Goal: Contribute content: Contribute content

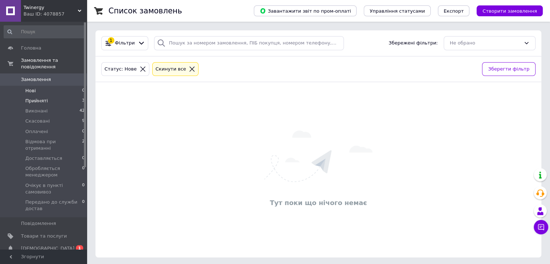
drag, startPoint x: 60, startPoint y: 91, endPoint x: 62, endPoint y: 97, distance: 6.0
click at [60, 96] on li "Прийняті 3" at bounding box center [44, 101] width 89 height 10
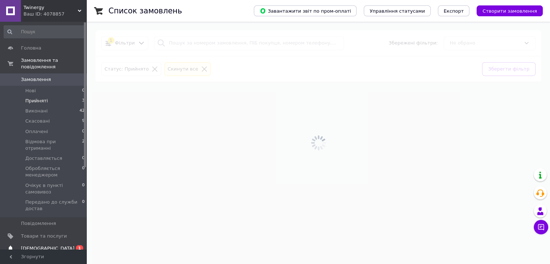
click at [22, 245] on span "[DEMOGRAPHIC_DATA]" at bounding box center [47, 248] width 53 height 7
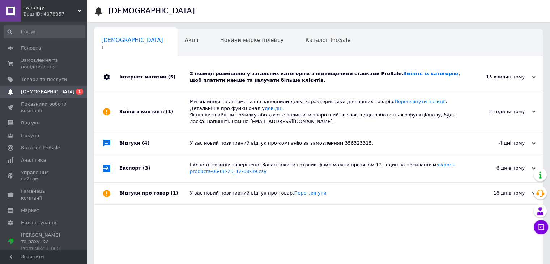
click at [217, 77] on div "2 позиції розміщено у загальних категоріях з підвищеними ставками ProSale. Змін…" at bounding box center [326, 76] width 273 height 13
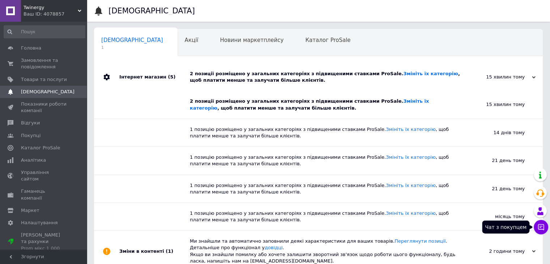
click at [384, 228] on icon at bounding box center [540, 226] width 7 height 7
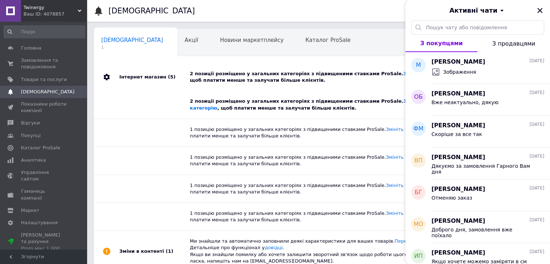
click at [371, 63] on div "Сповіщення 1 Акції 0 Новини маркетплейсу 0 Каталог ProSale 0 Навчання та заходи…" at bounding box center [318, 186] width 448 height 315
click at [384, 7] on icon "Закрити" at bounding box center [539, 10] width 7 height 7
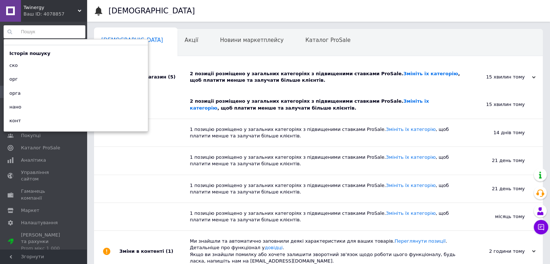
click at [32, 35] on input at bounding box center [45, 31] width 82 height 13
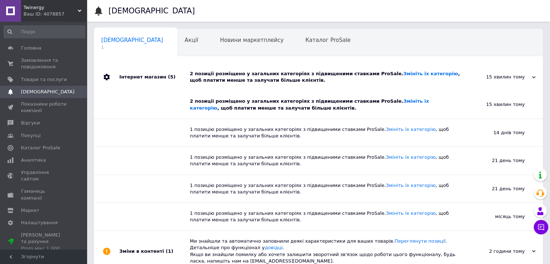
click at [230, 91] on div "2 позиції розміщено у загальних категоріях з підвищеними ставками ProSale. Змін…" at bounding box center [321, 104] width 262 height 27
click at [36, 83] on link "Товари та послуги" at bounding box center [44, 79] width 89 height 12
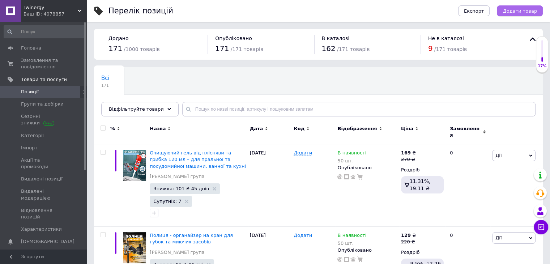
click at [384, 10] on span "Додати товар" at bounding box center [519, 10] width 34 height 5
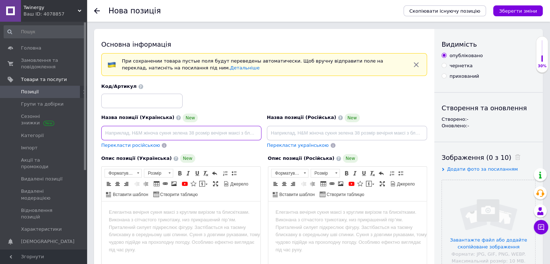
click at [124, 132] on input at bounding box center [181, 133] width 160 height 14
paste input "Швабра для підлоги з віджимом Twist, мікрофібра"
type input "Швабра для підлоги з віджимом Twist, мікрофібра"
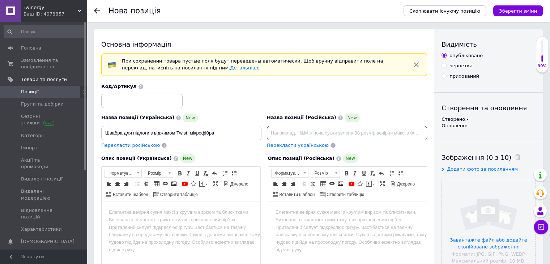
click at [298, 130] on input at bounding box center [347, 133] width 160 height 14
paste input "Швабра для підлоги з віджимом Twist, мікрофібра"
type input "Швабра для підлоги з віджимом Twist, мікрофібра"
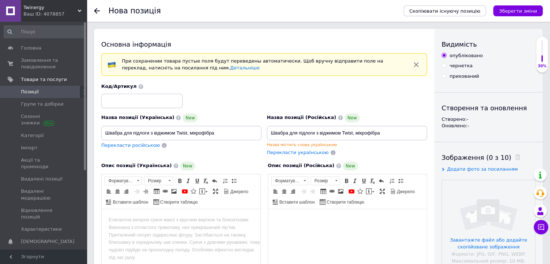
click at [301, 229] on html at bounding box center [347, 219] width 159 height 22
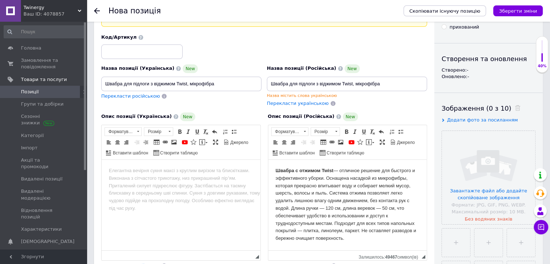
scroll to position [61, 0]
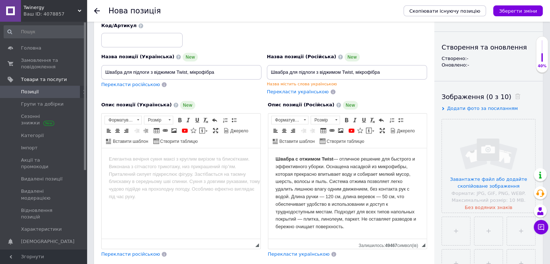
click at [149, 170] on html at bounding box center [181, 159] width 159 height 22
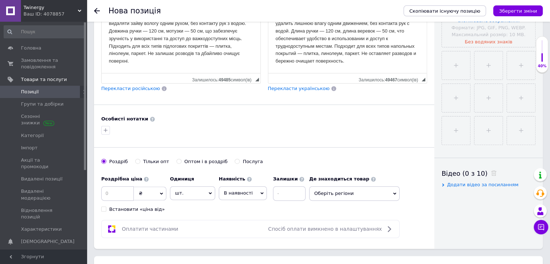
scroll to position [241, 0]
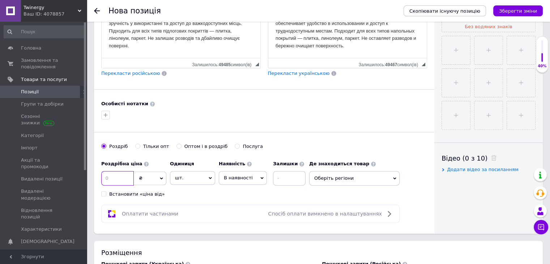
click at [120, 177] on input at bounding box center [117, 178] width 33 height 14
type input "2"
type input "350"
click at [282, 173] on input at bounding box center [289, 178] width 33 height 14
type input "6"
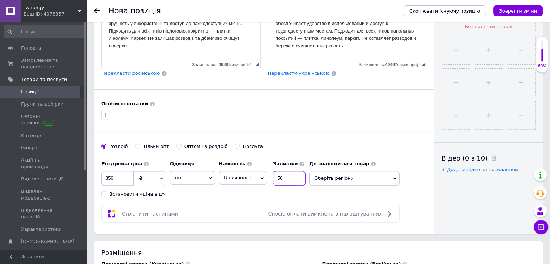
type input "50"
click at [369, 179] on span "Оберіть регіони" at bounding box center [354, 178] width 90 height 14
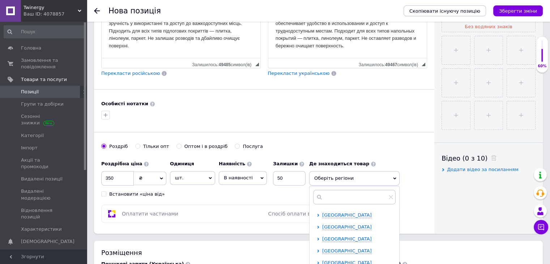
scroll to position [72, 0]
click at [340, 238] on span "[GEOGRAPHIC_DATA]" at bounding box center [347, 237] width 50 height 5
click at [326, 249] on input "checkbox" at bounding box center [324, 249] width 5 height 5
checkbox input "true"
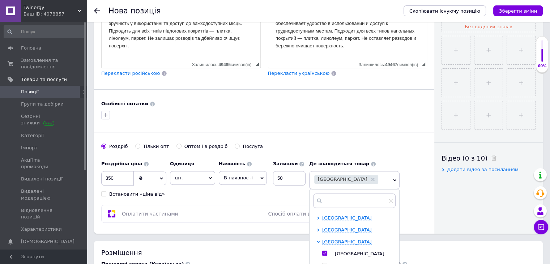
click at [272, 215] on div "Оплатити частинами Спосіб оплати вимкнено в налаштуваннях" at bounding box center [250, 213] width 292 height 9
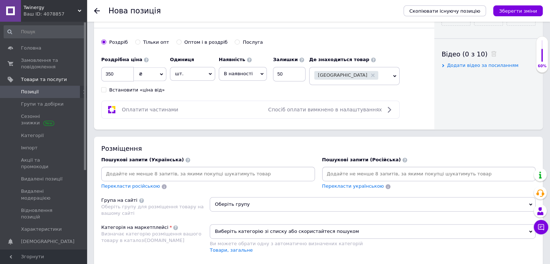
scroll to position [386, 0]
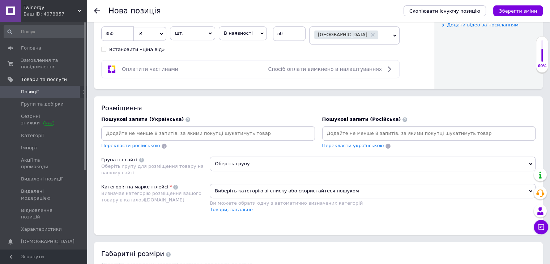
click at [215, 128] on input at bounding box center [208, 133] width 211 height 11
paste input "швабра"
type input "швабра"
type input "\"
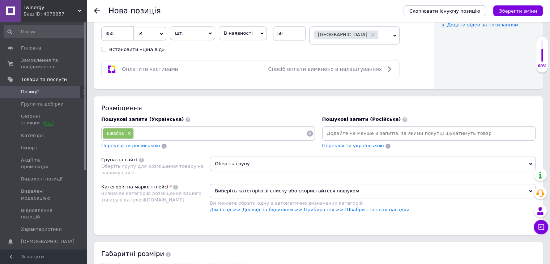
paste input "швабра з віджимом"
type input "швабра з віджимом"
paste input "швабра крутильна"
type input "швабра крутильна"
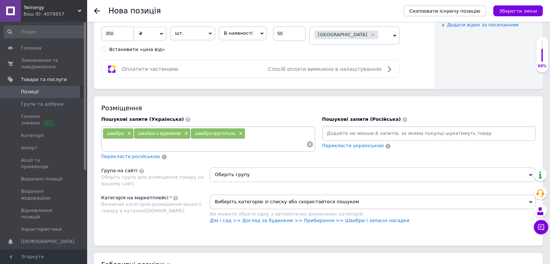
paste input "швабра твіст"
type input "швабра твіст"
paste input "швабра з мікрофіброю"
type input "швабра з мікрофіброю"
paste input "швабра для підлоги"
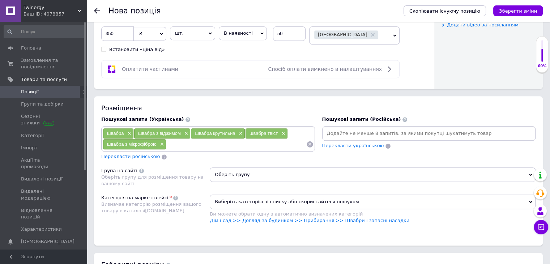
type input "швабра для підлоги"
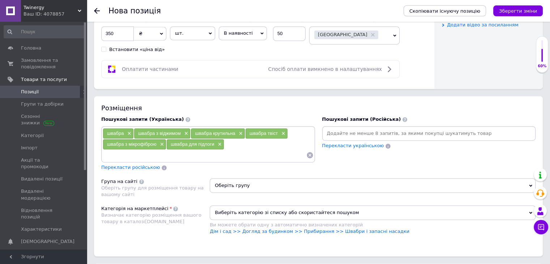
paste input "швабра для плитки"
type input "швабра для плитки"
paste input "швабра з насадкою з мікрофібри"
type input "швабра з насадкою з мікрофібри"
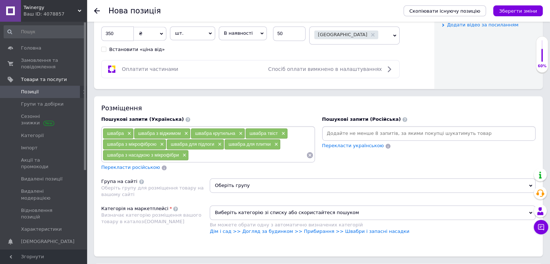
paste input "швабра для миття підлоги"
type input "швабра для миття підлоги"
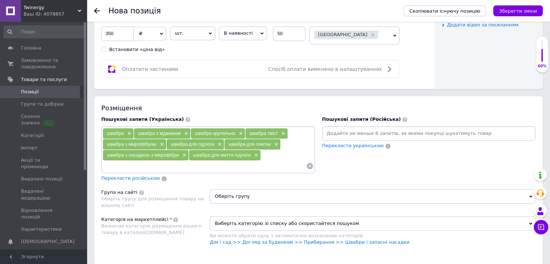
click at [143, 175] on span "Перекласти російською" at bounding box center [130, 177] width 59 height 5
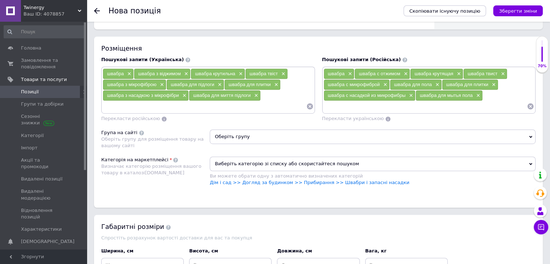
scroll to position [458, 0]
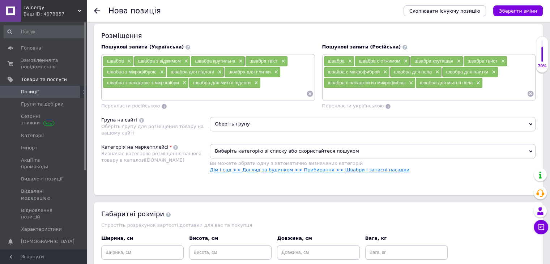
click at [359, 167] on link "Дім і сад >> Догляд за будинком >> Прибирання >> Швабри і запасні насадки" at bounding box center [309, 169] width 199 height 5
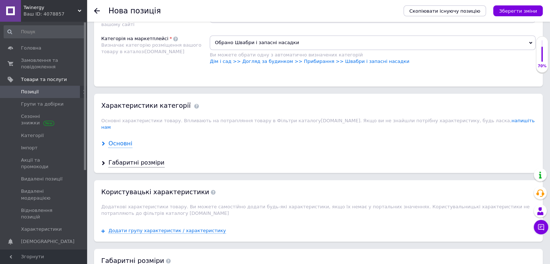
scroll to position [494, 0]
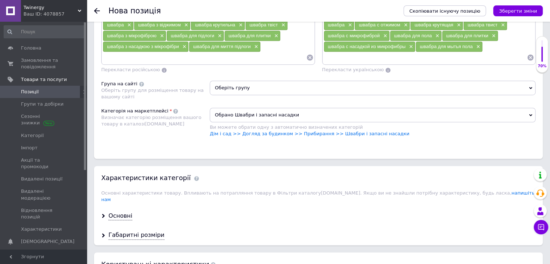
click at [236, 90] on span "Оберіть групу" at bounding box center [373, 88] width 326 height 14
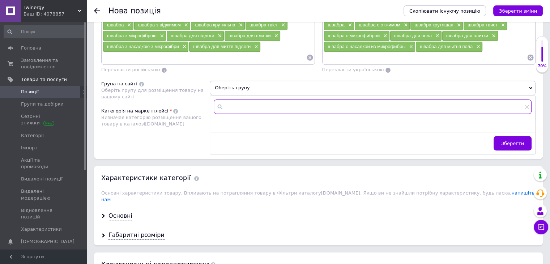
click at [384, 104] on input "text" at bounding box center [373, 106] width 318 height 14
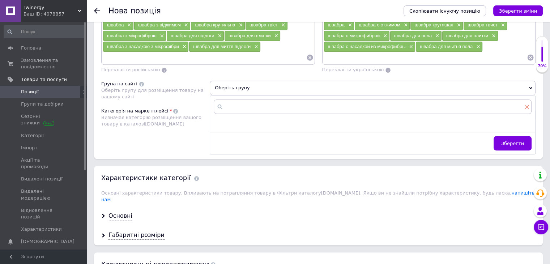
click at [384, 104] on icon at bounding box center [526, 106] width 4 height 4
click at [151, 134] on div "Категорія на маркетплейсі Визначає категорію розміщення вашого товару в каталоз…" at bounding box center [155, 126] width 108 height 36
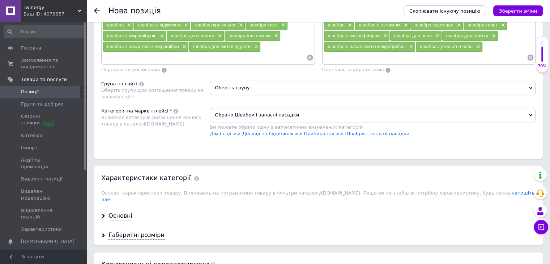
click at [118, 212] on div "Основні" at bounding box center [318, 215] width 448 height 19
click at [118, 212] on div "Основні" at bounding box center [120, 216] width 24 height 8
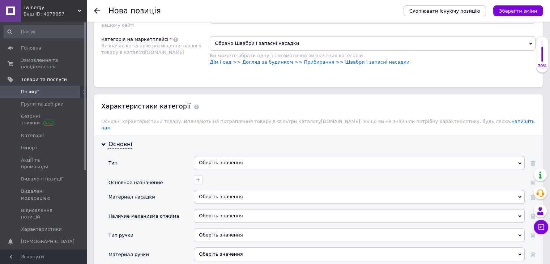
scroll to position [567, 0]
click at [238, 155] on div "Оберіть значення" at bounding box center [359, 162] width 331 height 14
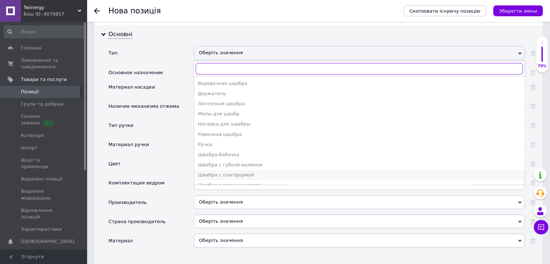
scroll to position [675, 0]
click at [221, 81] on div "Веревочная швабра" at bounding box center [359, 84] width 323 height 7
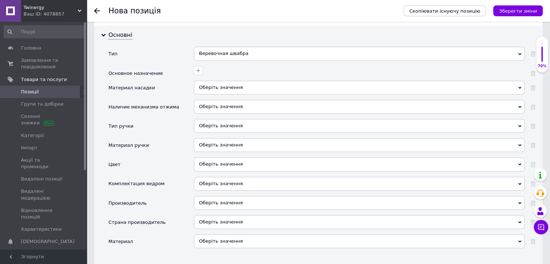
click at [221, 81] on div "Оберіть значення" at bounding box center [359, 88] width 331 height 14
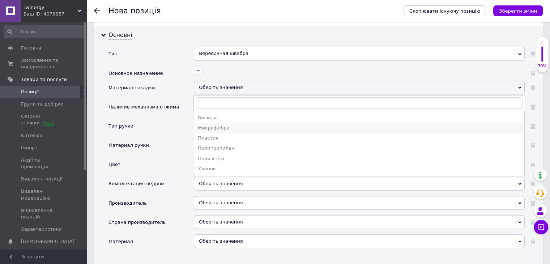
click at [226, 125] on div "Микрофибра" at bounding box center [359, 128] width 323 height 7
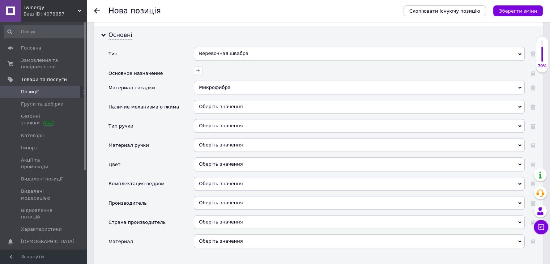
click at [219, 100] on div "Оберіть значення" at bounding box center [359, 107] width 331 height 14
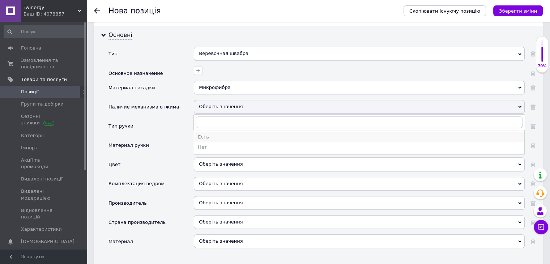
click at [220, 134] on div "Есть" at bounding box center [359, 137] width 323 height 7
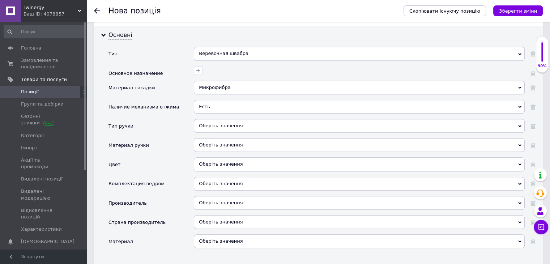
click at [219, 119] on div "Оберіть значення" at bounding box center [359, 126] width 331 height 14
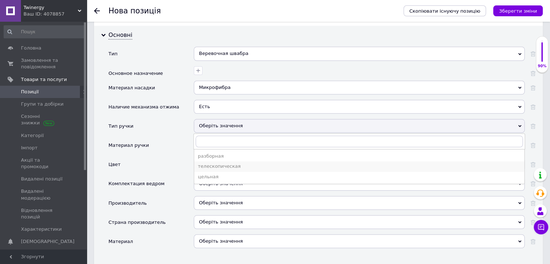
click at [228, 161] on li "телескопическая" at bounding box center [359, 166] width 330 height 10
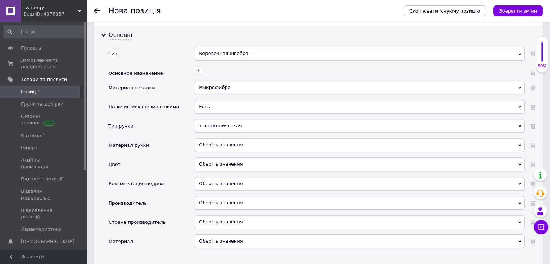
click at [225, 138] on div "Оберіть значення" at bounding box center [359, 145] width 331 height 14
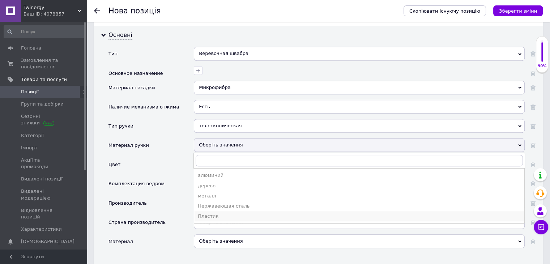
click at [224, 213] on div "Пластик" at bounding box center [359, 216] width 323 height 7
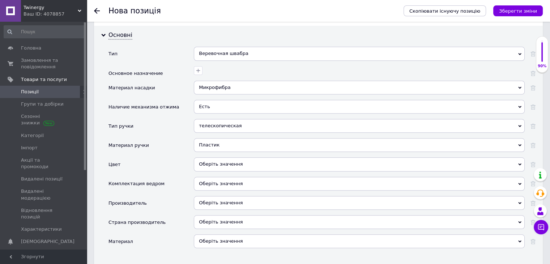
click at [220, 157] on div "Оберіть значення" at bounding box center [359, 164] width 331 height 14
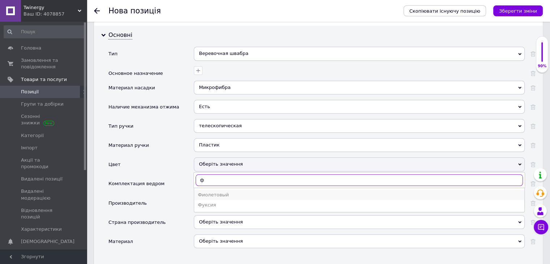
type input "ф"
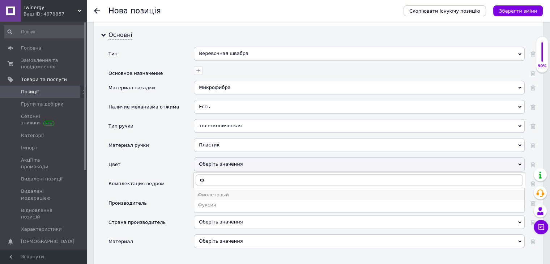
click at [265, 190] on li "Фиолетовый" at bounding box center [359, 195] width 330 height 10
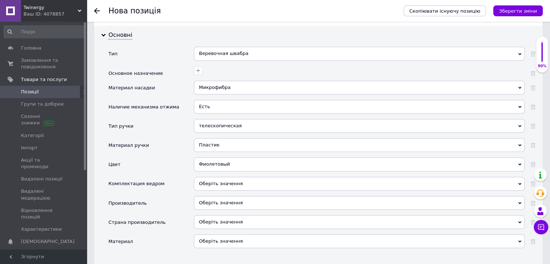
click at [215, 177] on div "Оберіть значення" at bounding box center [359, 184] width 331 height 14
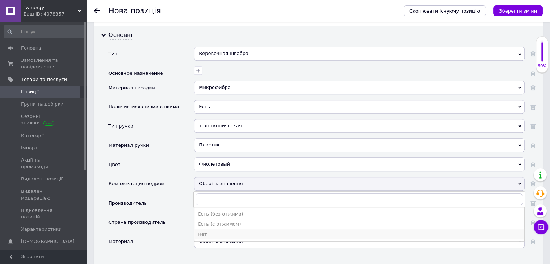
click at [219, 231] on div "Нет" at bounding box center [359, 234] width 323 height 7
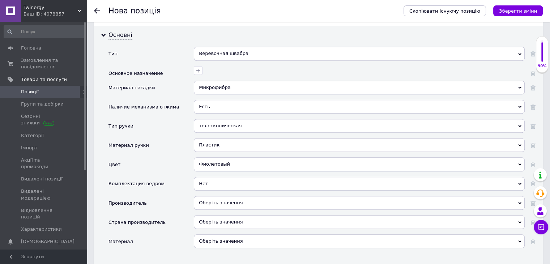
click at [223, 196] on div "Оберіть значення" at bounding box center [359, 203] width 331 height 14
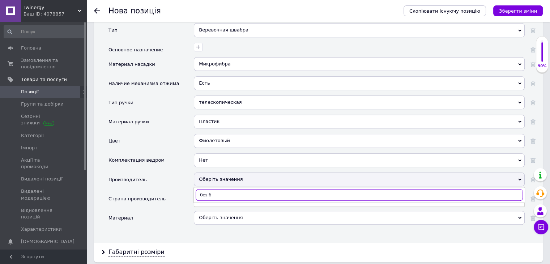
scroll to position [711, 0]
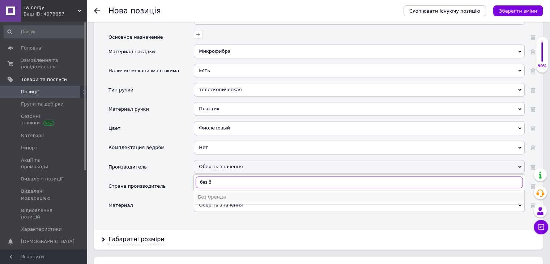
type input "без б"
click at [229, 194] on div "Без бренда" at bounding box center [359, 197] width 323 height 7
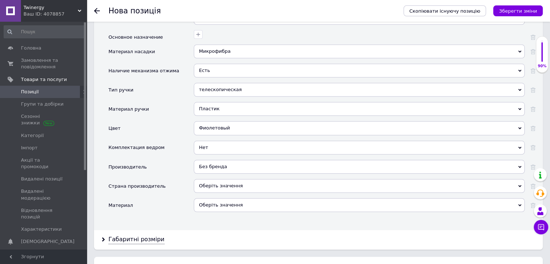
click at [228, 179] on div "Оберіть значення" at bounding box center [359, 186] width 331 height 14
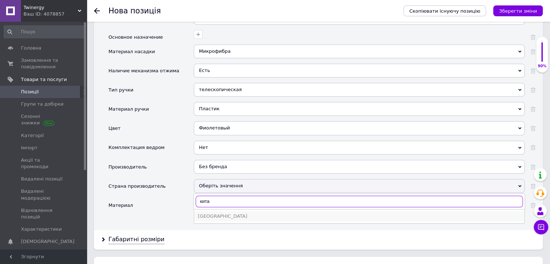
type input "кита"
click at [233, 213] on div "[GEOGRAPHIC_DATA]" at bounding box center [359, 216] width 323 height 7
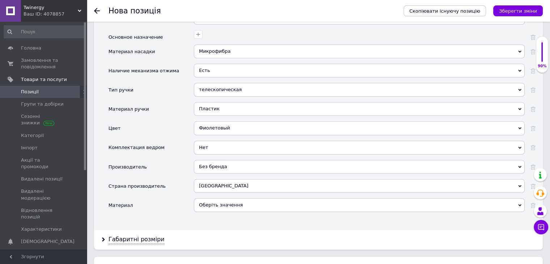
click at [231, 198] on div "Оберіть значення" at bounding box center [359, 205] width 331 height 14
click at [141, 198] on div "Материал" at bounding box center [150, 207] width 85 height 19
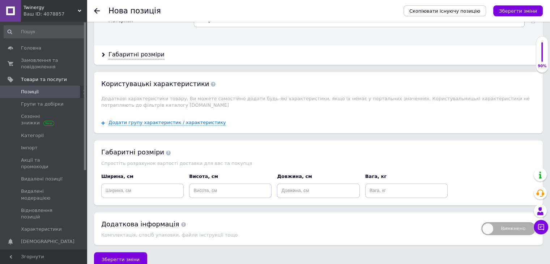
scroll to position [897, 0]
click at [140, 182] on input at bounding box center [142, 189] width 82 height 14
type input "2"
type input "3"
type input "10"
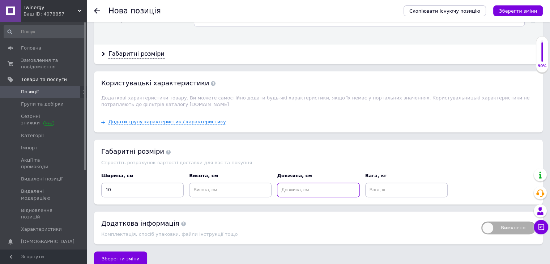
click at [306, 182] on input at bounding box center [318, 189] width 82 height 14
type input "30"
click at [384, 182] on input at bounding box center [406, 189] width 82 height 14
type input "1"
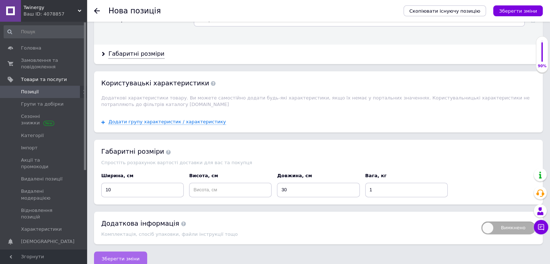
click at [131, 253] on button "Зберегти зміни" at bounding box center [120, 258] width 53 height 14
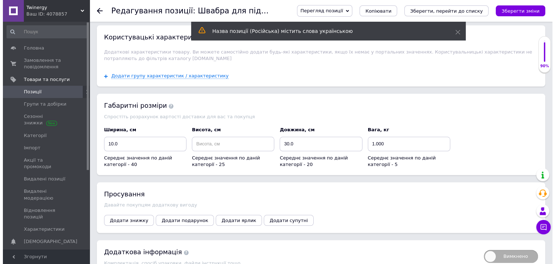
scroll to position [747, 0]
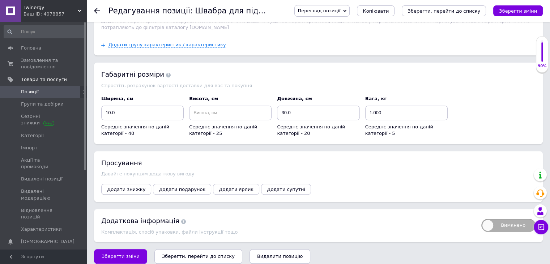
click at [125, 186] on span "Додати знижку" at bounding box center [126, 188] width 38 height 5
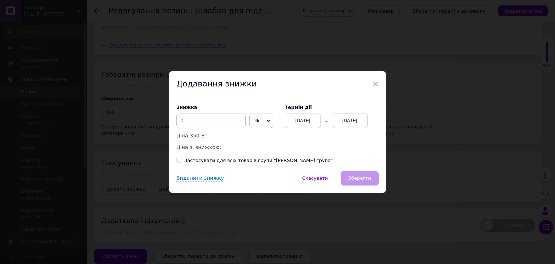
click at [255, 119] on span "%" at bounding box center [261, 120] width 24 height 14
drag, startPoint x: 254, startPoint y: 134, endPoint x: 233, endPoint y: 121, distance: 25.1
click at [254, 134] on li "₴" at bounding box center [261, 136] width 23 height 10
click at [217, 118] on input at bounding box center [210, 120] width 69 height 14
type input "101"
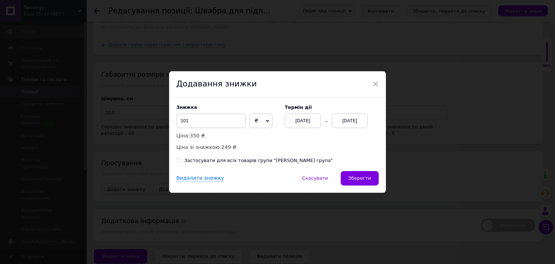
click at [344, 121] on div "[DATE]" at bounding box center [350, 120] width 36 height 14
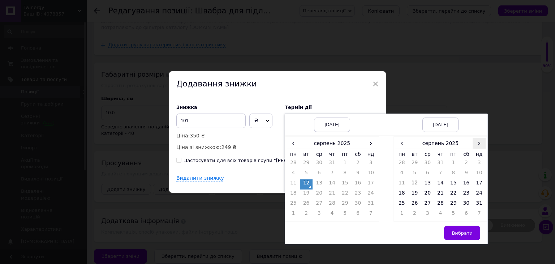
click at [384, 142] on span "›" at bounding box center [479, 143] width 13 height 10
click at [384, 202] on td "26" at bounding box center [453, 204] width 13 height 10
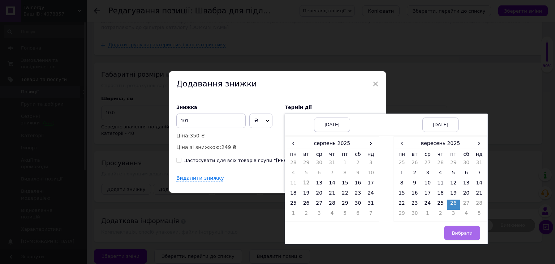
click at [384, 236] on button "Вибрати" at bounding box center [462, 232] width 36 height 14
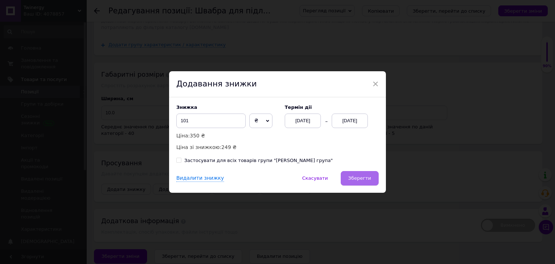
click at [357, 174] on button "Зберегти" at bounding box center [360, 178] width 38 height 14
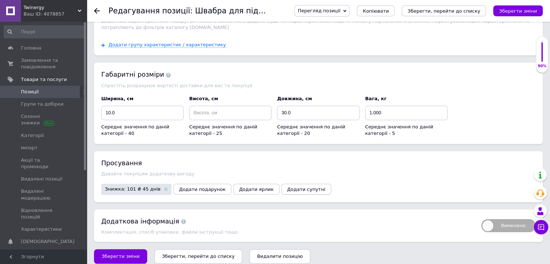
click at [287, 186] on span "Додати супутні" at bounding box center [306, 188] width 38 height 5
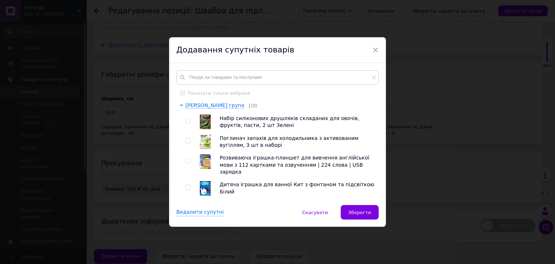
click at [188, 140] on input "checkbox" at bounding box center [187, 140] width 5 height 5
checkbox input "true"
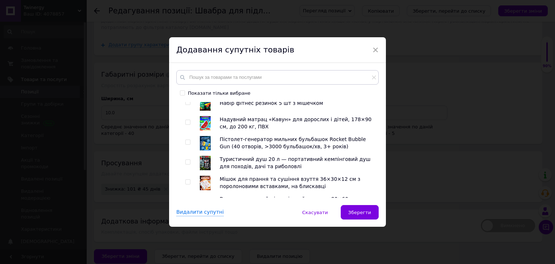
scroll to position [181, 0]
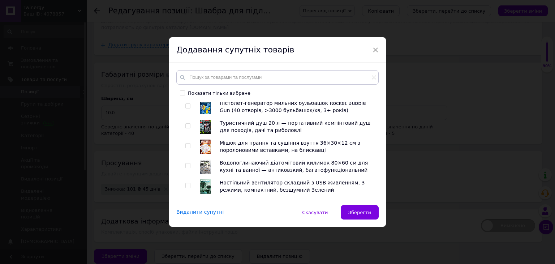
click at [187, 163] on input "checkbox" at bounding box center [187, 165] width 5 height 5
checkbox input "true"
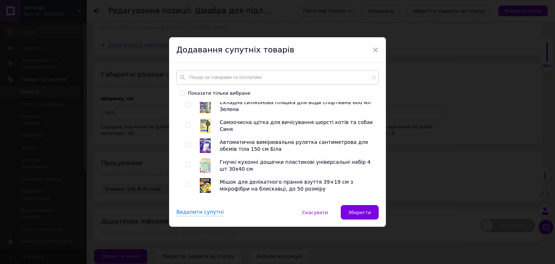
scroll to position [831, 0]
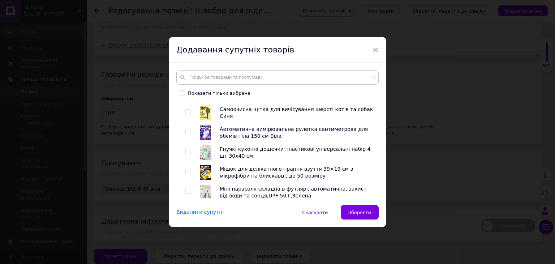
click at [186, 149] on input "checkbox" at bounding box center [187, 151] width 5 height 5
checkbox input "true"
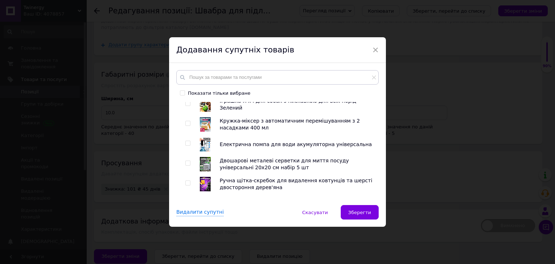
scroll to position [940, 0]
click at [188, 160] on input "checkbox" at bounding box center [187, 162] width 5 height 5
checkbox input "true"
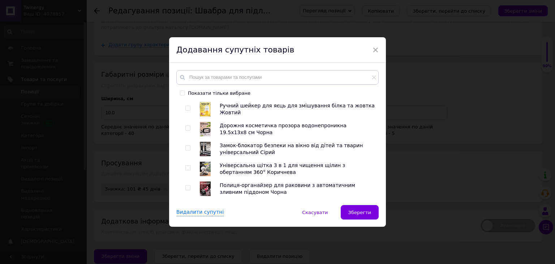
scroll to position [1229, 0]
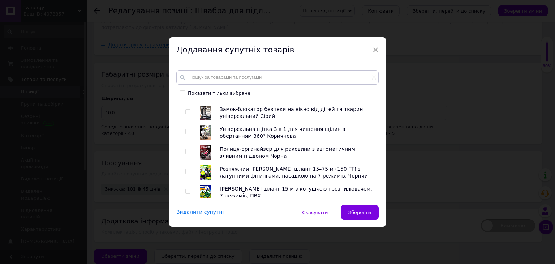
click at [185, 149] on input "checkbox" at bounding box center [187, 151] width 5 height 5
checkbox input "true"
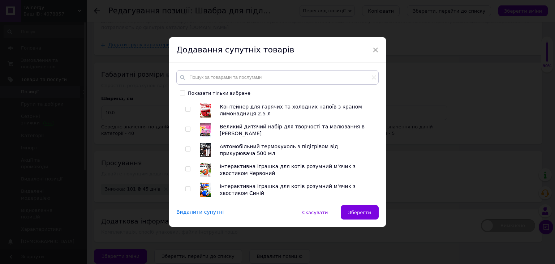
scroll to position [1518, 0]
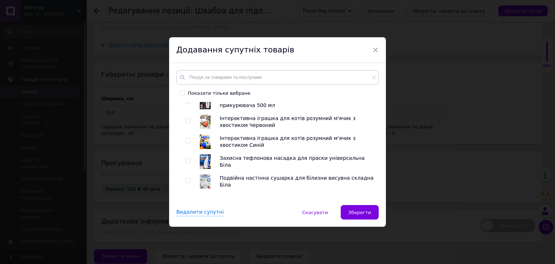
click at [189, 158] on span at bounding box center [187, 160] width 5 height 5
click at [189, 158] on input "checkbox" at bounding box center [187, 160] width 5 height 5
checkbox input "true"
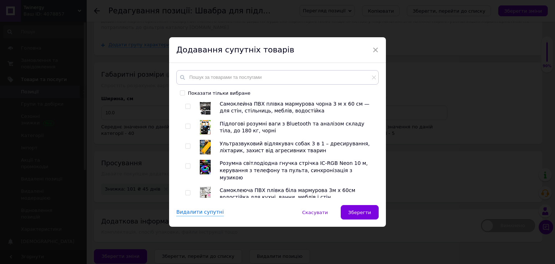
scroll to position [1807, 0]
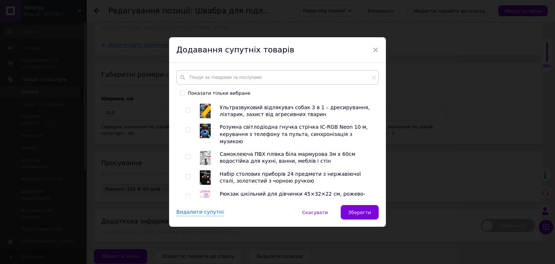
click at [188, 154] on input "checkbox" at bounding box center [187, 156] width 5 height 5
checkbox input "true"
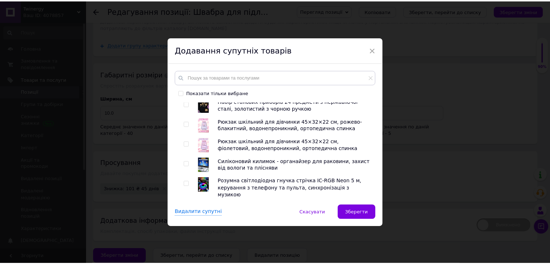
scroll to position [1899, 0]
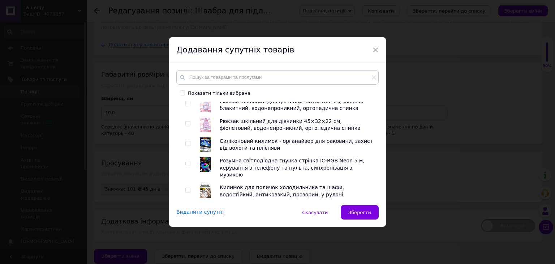
click at [189, 188] on span at bounding box center [187, 190] width 5 height 5
click at [189, 188] on input "checkbox" at bounding box center [187, 190] width 5 height 5
checkbox input "true"
click at [352, 214] on span "Зберегти" at bounding box center [359, 212] width 23 height 5
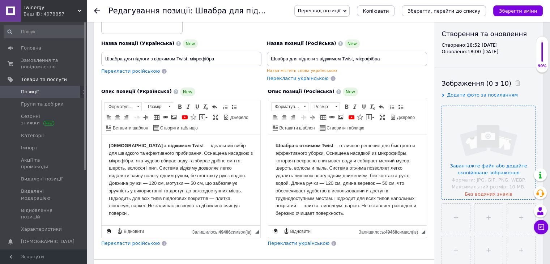
scroll to position [60, 0]
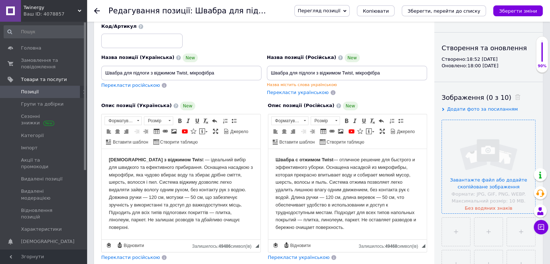
click at [384, 148] on input "file" at bounding box center [488, 166] width 93 height 93
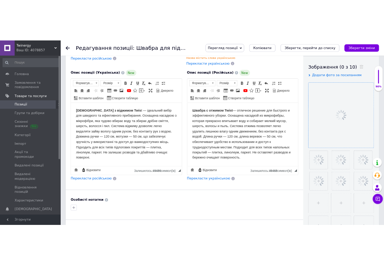
scroll to position [132, 0]
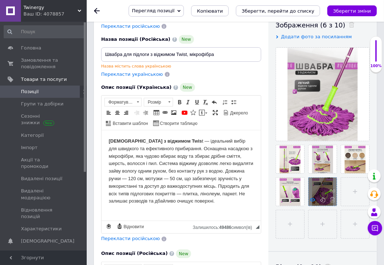
click at [312, 198] on use at bounding box center [312, 200] width 5 height 4
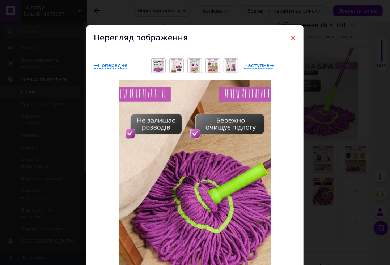
click at [292, 38] on span "×" at bounding box center [292, 38] width 7 height 12
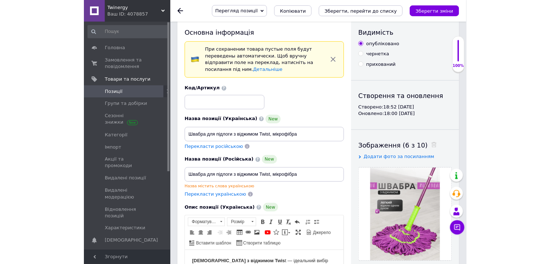
scroll to position [0, 0]
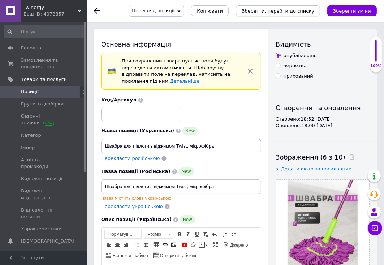
click at [303, 10] on icon "Зберегти, перейти до списку" at bounding box center [278, 10] width 73 height 5
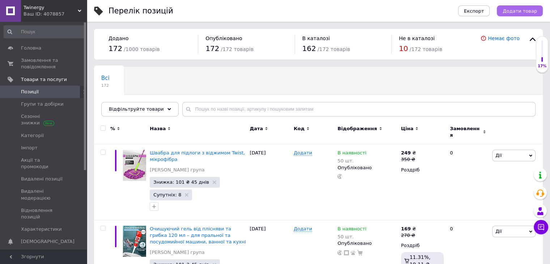
click at [384, 6] on button "Додати товар" at bounding box center [519, 10] width 46 height 11
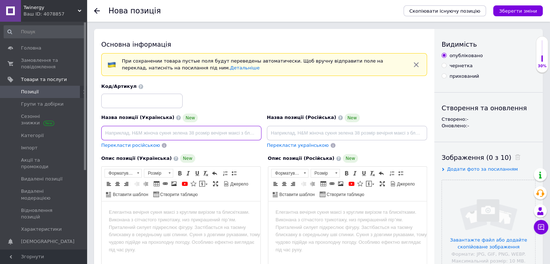
click at [202, 128] on input at bounding box center [181, 133] width 160 height 14
paste input "Багаторазові кульки для прання та сушіння одягу, 2 шт"
type input "Багаторазові кульки для прання та сушіння одягу, 2 шт"
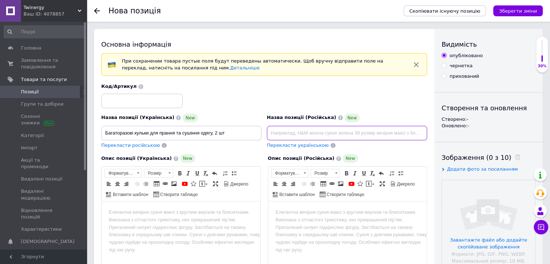
click at [324, 134] on input at bounding box center [347, 133] width 160 height 14
paste input "Багаторазові кульки для прання та сушіння одягу, 2 шт"
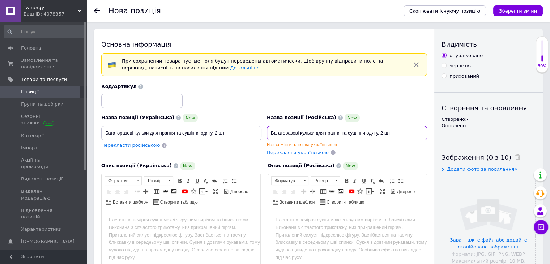
type input "Багаторазові кульки для прання та сушіння одягу, 2 шт"
click at [311, 227] on html at bounding box center [347, 219] width 159 height 22
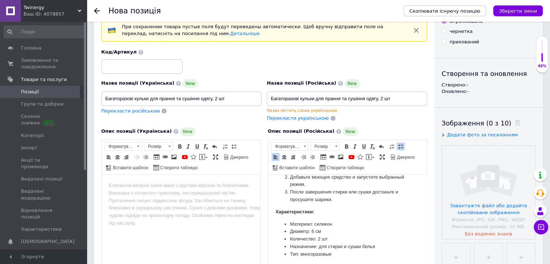
scroll to position [252, 0]
click at [154, 196] on html at bounding box center [181, 185] width 159 height 22
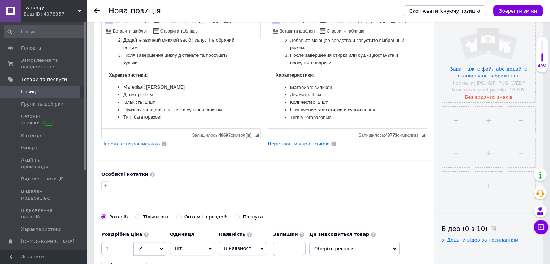
scroll to position [287, 0]
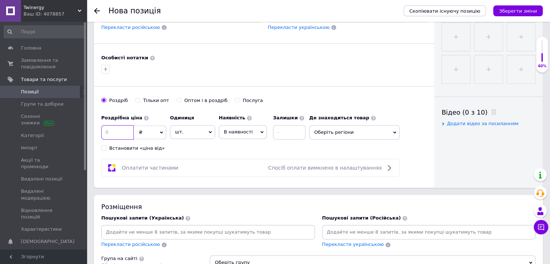
click at [117, 126] on input at bounding box center [117, 132] width 33 height 14
type input "270"
click at [296, 132] on input at bounding box center [289, 132] width 33 height 14
type input "50"
click at [364, 129] on span "Оберіть регіони" at bounding box center [354, 132] width 90 height 14
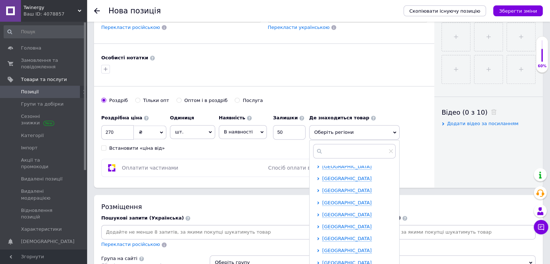
scroll to position [36, 0]
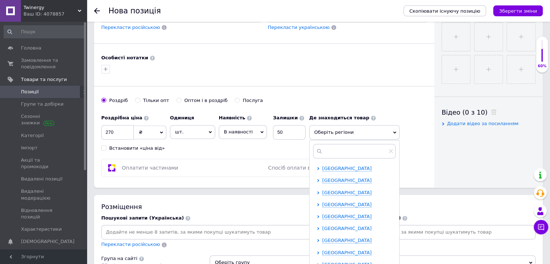
click at [331, 226] on span "[GEOGRAPHIC_DATA]" at bounding box center [347, 227] width 50 height 5
click at [324, 237] on input "checkbox" at bounding box center [324, 239] width 5 height 5
checkbox input "true"
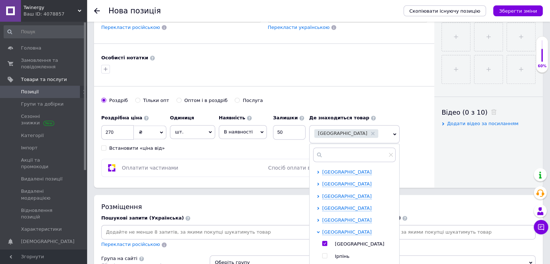
click at [260, 175] on div "Оплатити частинами Спосіб оплати вимкнено в налаштуваннях" at bounding box center [250, 168] width 298 height 18
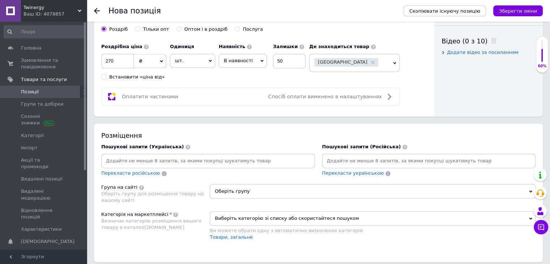
scroll to position [360, 0]
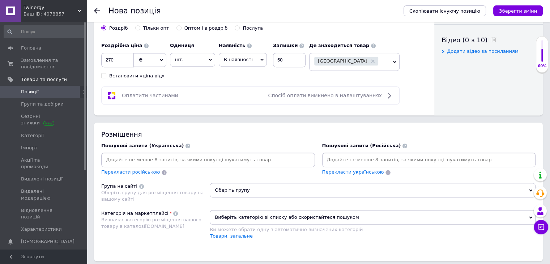
click at [162, 161] on input at bounding box center [208, 159] width 211 height 11
paste input "кульки для прання"
type input "кульки для прання"
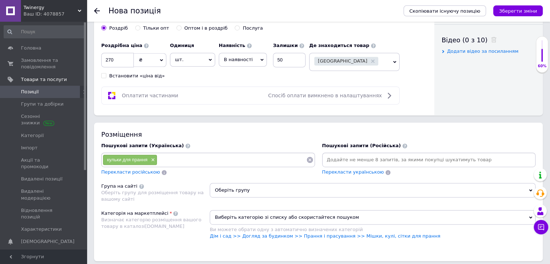
paste input "кульки для сушіння"
type input "кульки для сушіння"
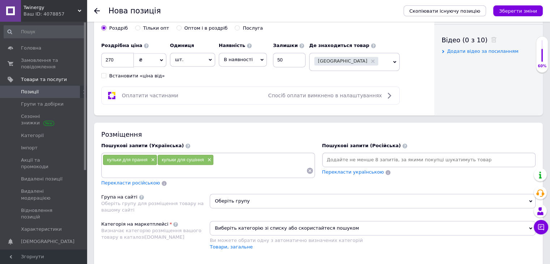
paste input "м’ячики для прання"
type input "м’ячики для прання"
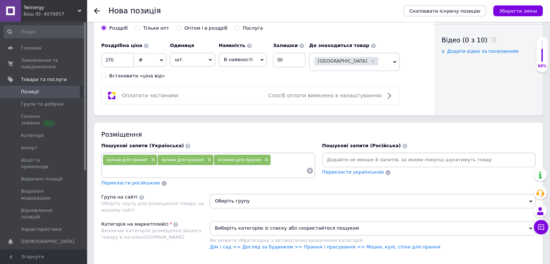
paste input "кульки для білизни"
type input "кульки для білизни"
paste input "м’ячики для сушіння білизни"
type input "м’ячики для сушіння білизни"
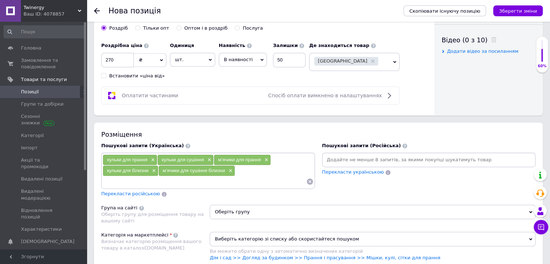
paste input "масажні кульки для прання"
type input "масажні кульки для прання"
paste input "аксесуари для прання"
type input "аксесуари для прання"
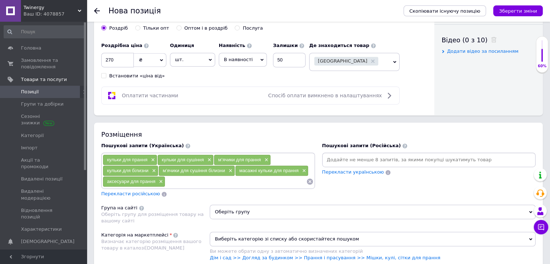
paste input "кульки для пуховиків"
type input "кульки для пуховиків"
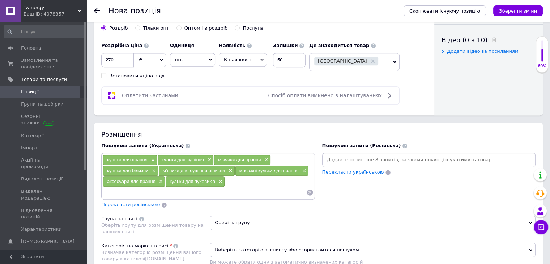
paste input "кульки в пральну машину"
type input "кульки в пральну машину"
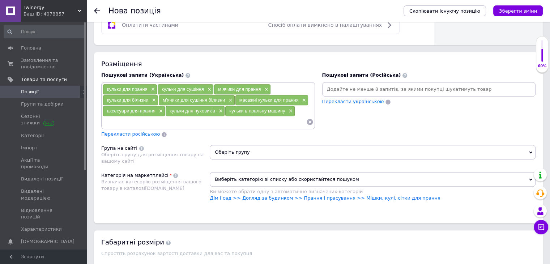
scroll to position [432, 0]
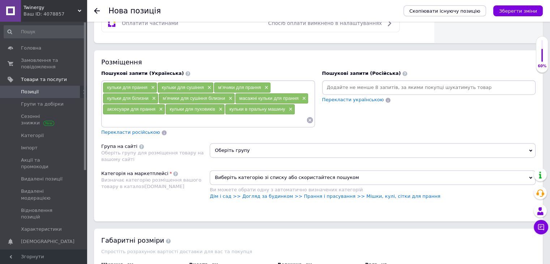
click at [138, 129] on span "Перекласти російською" at bounding box center [130, 131] width 59 height 5
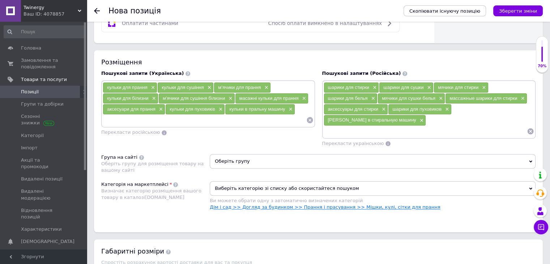
click at [365, 204] on link "Дім і сад >> Догляд за будинком >> Прання і прасування >> Мішки, кулі, сітки дл…" at bounding box center [325, 206] width 230 height 5
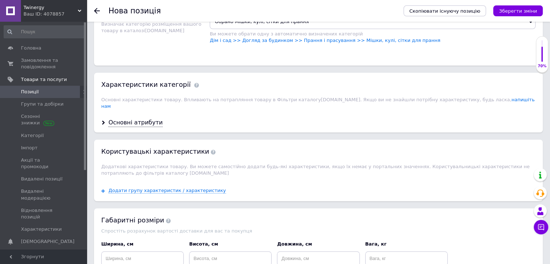
scroll to position [612, 0]
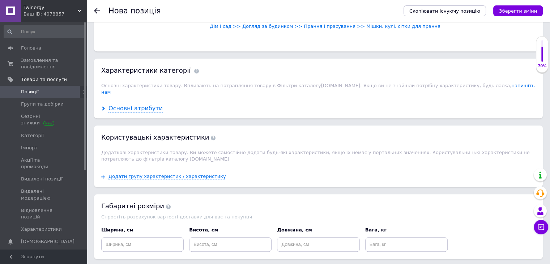
click at [142, 104] on div "Основні атрибути" at bounding box center [135, 108] width 54 height 8
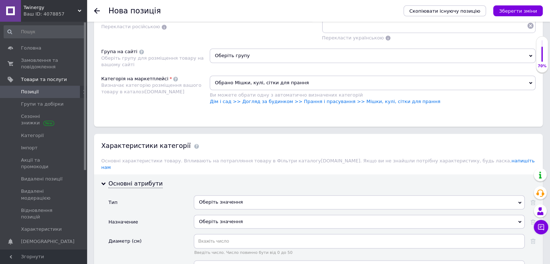
scroll to position [576, 0]
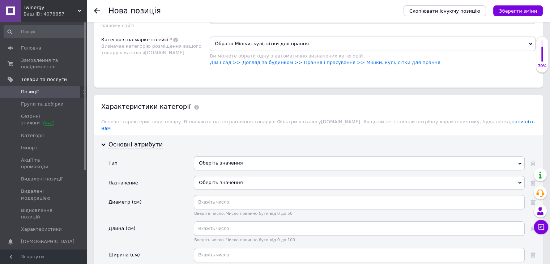
click at [225, 156] on div "Оберіть значення" at bounding box center [359, 163] width 331 height 14
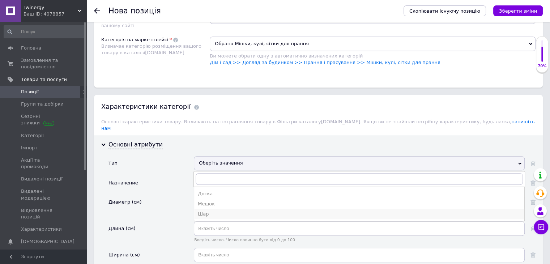
click at [225, 209] on li "Шар" at bounding box center [359, 214] width 330 height 10
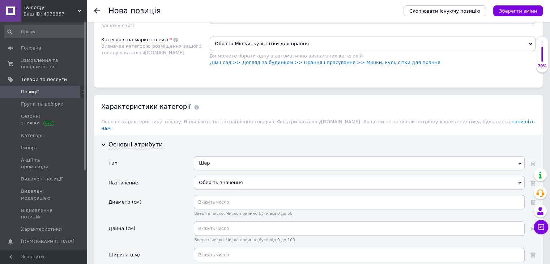
click at [220, 176] on div "Оберіть значення" at bounding box center [359, 183] width 331 height 14
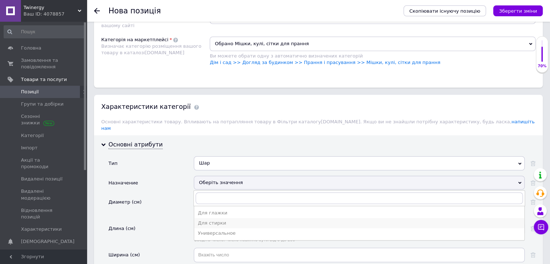
click at [226, 220] on div "Для стирки" at bounding box center [359, 223] width 323 height 7
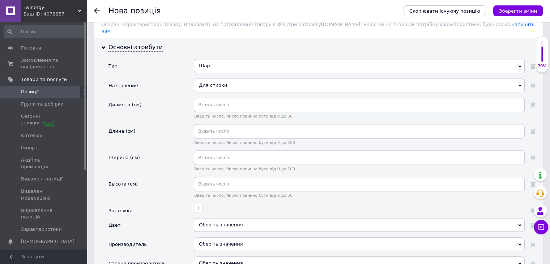
scroll to position [685, 0]
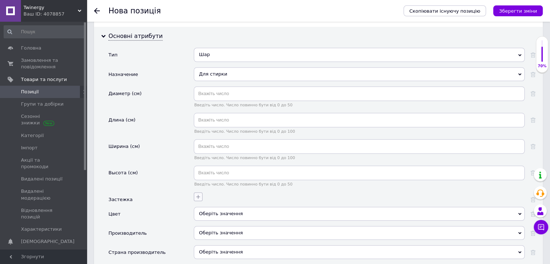
click at [200, 194] on icon "button" at bounding box center [198, 197] width 6 height 6
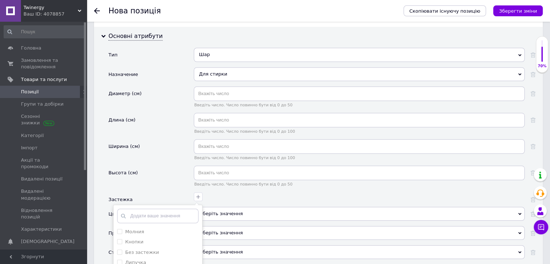
click at [224, 207] on div "Оберіть значення" at bounding box center [359, 214] width 331 height 14
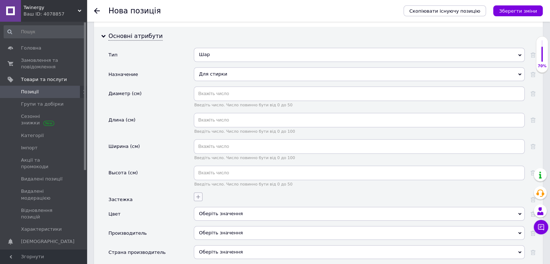
click at [198, 194] on icon "button" at bounding box center [198, 197] width 6 height 6
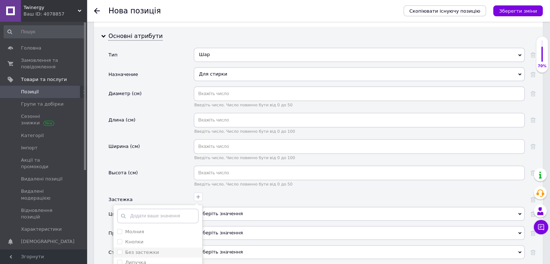
click at [160, 249] on div "Без застежки" at bounding box center [157, 252] width 81 height 7
checkbox застежки "true"
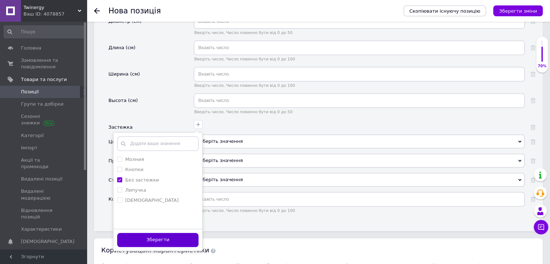
click at [176, 233] on button "Зберегти" at bounding box center [157, 240] width 81 height 14
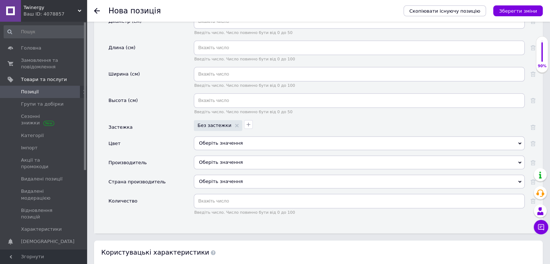
click at [229, 136] on div "Оберіть значення" at bounding box center [359, 143] width 331 height 14
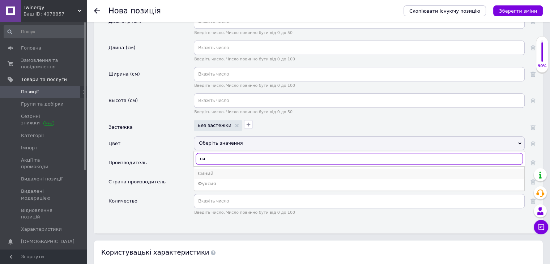
type input "си"
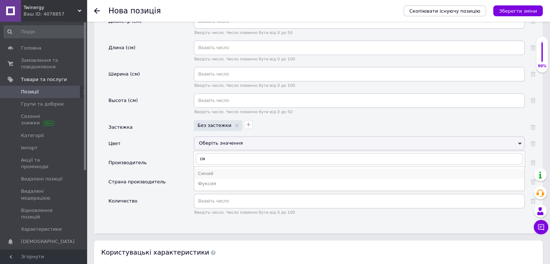
click at [240, 170] on div "Синий" at bounding box center [359, 173] width 323 height 7
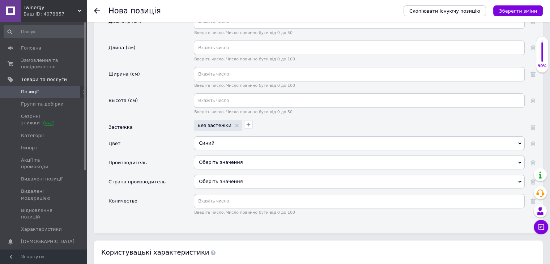
click at [238, 155] on div "Оберіть значення" at bounding box center [359, 162] width 331 height 14
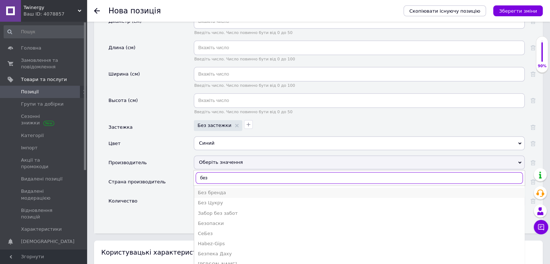
type input "без"
click at [215, 189] on div "Без бренда" at bounding box center [359, 192] width 323 height 7
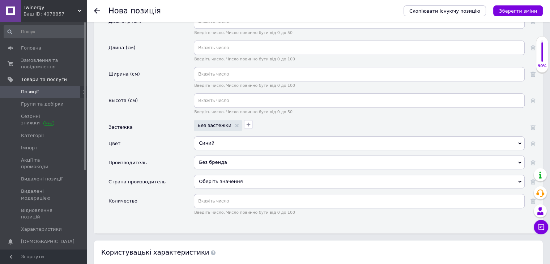
click at [215, 175] on div "Оберіть значення" at bounding box center [359, 182] width 331 height 14
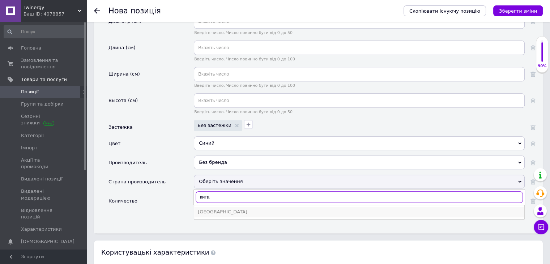
type input "кита"
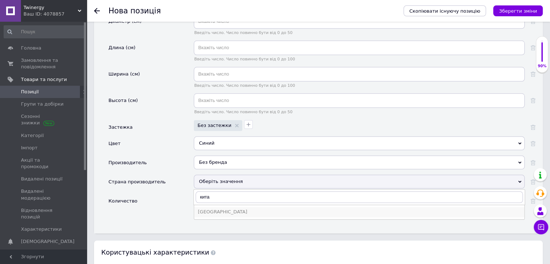
click at [218, 207] on li "[GEOGRAPHIC_DATA]" at bounding box center [359, 212] width 330 height 10
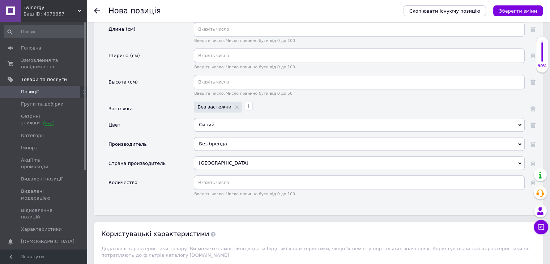
scroll to position [793, 0]
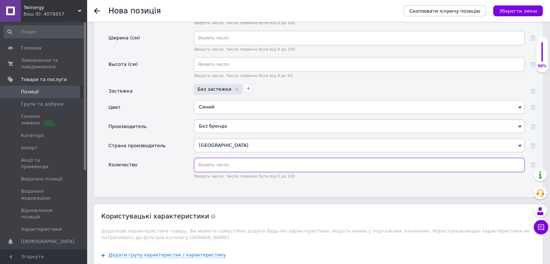
click at [214, 158] on input "text" at bounding box center [359, 165] width 331 height 14
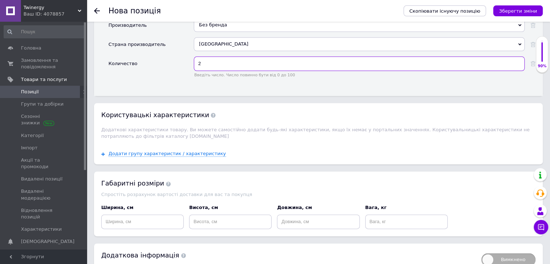
scroll to position [915, 0]
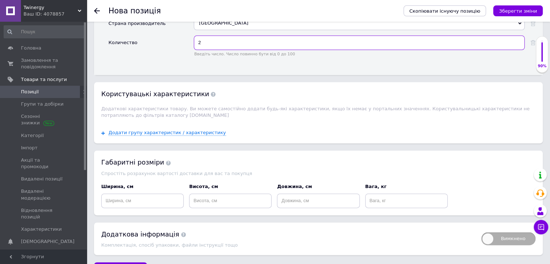
type input "2"
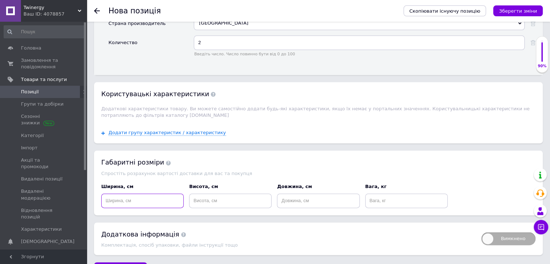
click at [155, 193] on input at bounding box center [142, 200] width 82 height 14
type input "10"
click at [306, 193] on input at bounding box center [318, 200] width 82 height 14
type input "10"
click at [383, 193] on input at bounding box center [406, 200] width 82 height 14
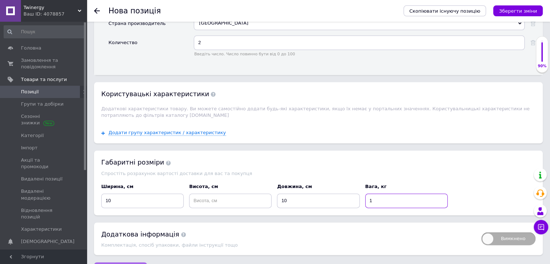
type input "1"
click at [136, 253] on button "Зберегти зміни" at bounding box center [120, 269] width 53 height 14
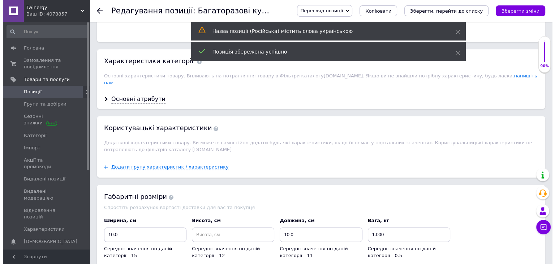
scroll to position [727, 0]
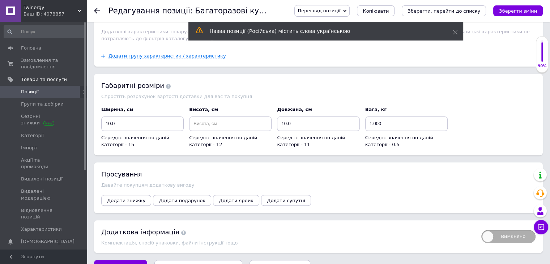
click at [136, 198] on span "Додати знижку" at bounding box center [126, 200] width 38 height 5
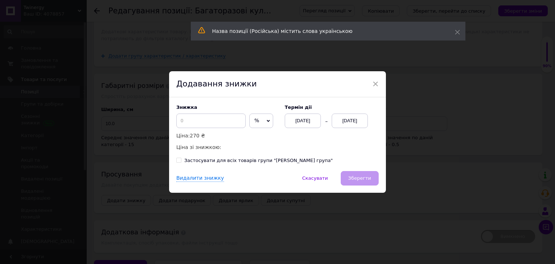
click at [255, 117] on span "%" at bounding box center [261, 120] width 24 height 14
drag, startPoint x: 260, startPoint y: 133, endPoint x: 237, endPoint y: 120, distance: 26.2
click at [260, 133] on li "₴" at bounding box center [261, 136] width 23 height 10
click at [192, 122] on input at bounding box center [210, 120] width 69 height 14
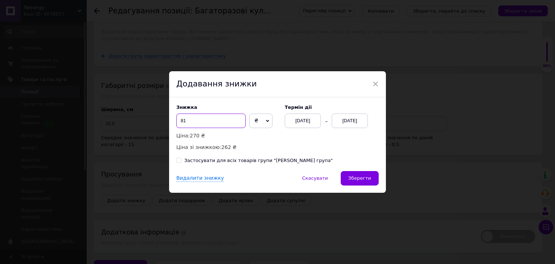
type input "8"
type input "71"
click at [348, 122] on div "[DATE]" at bounding box center [350, 120] width 36 height 14
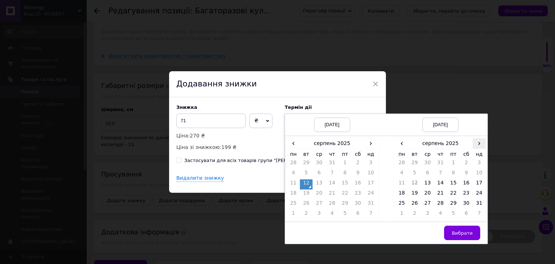
click at [384, 143] on span "›" at bounding box center [479, 143] width 13 height 10
click at [384, 204] on td "26" at bounding box center [453, 204] width 13 height 10
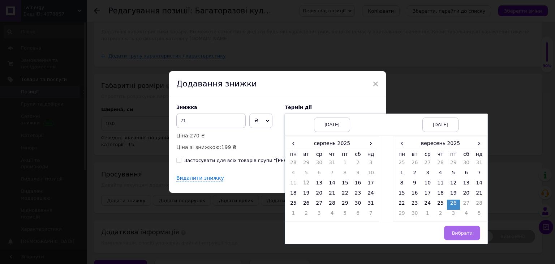
click at [384, 227] on button "Вибрати" at bounding box center [462, 232] width 36 height 14
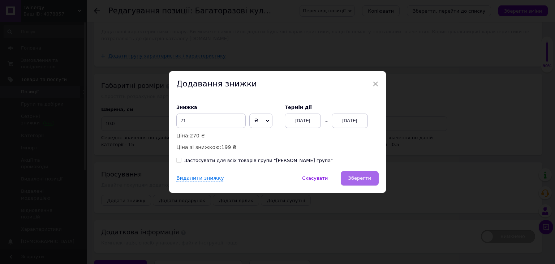
click at [370, 175] on span "Зберегти" at bounding box center [359, 177] width 23 height 5
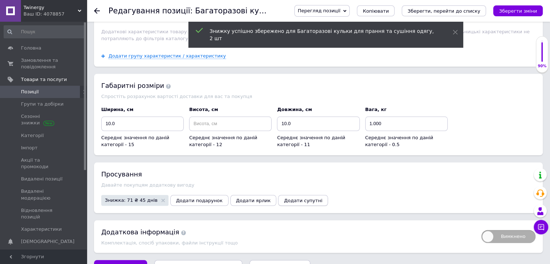
click at [284, 198] on span "Додати супутні" at bounding box center [303, 200] width 38 height 5
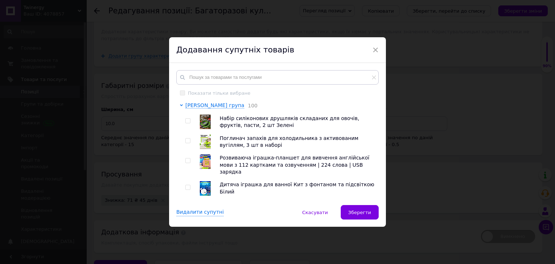
click at [187, 139] on input "checkbox" at bounding box center [187, 140] width 5 height 5
checkbox input "true"
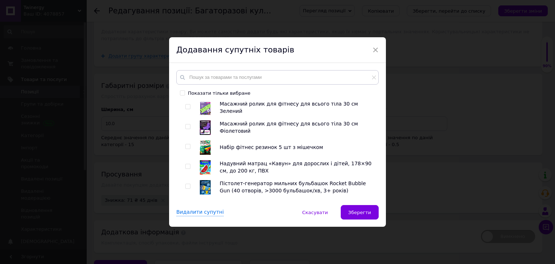
scroll to position [108, 0]
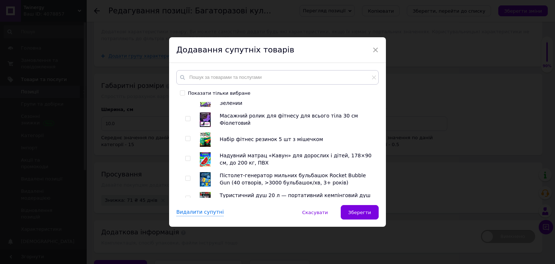
click at [189, 136] on span at bounding box center [187, 138] width 5 height 5
click at [189, 136] on input "checkbox" at bounding box center [187, 138] width 5 height 5
checkbox input "true"
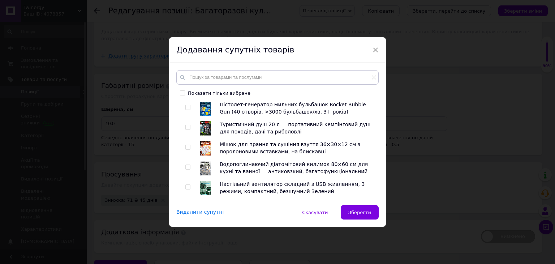
scroll to position [181, 0]
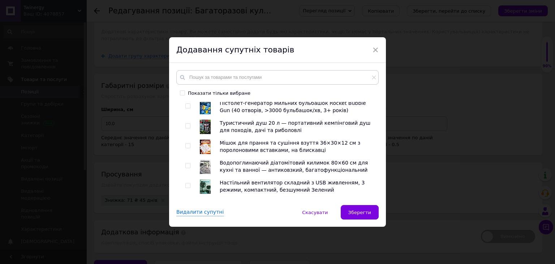
click at [188, 143] on input "checkbox" at bounding box center [187, 145] width 5 height 5
checkbox input "true"
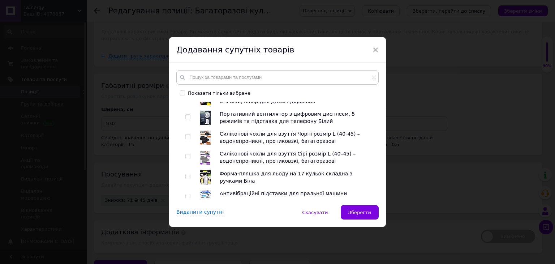
scroll to position [325, 0]
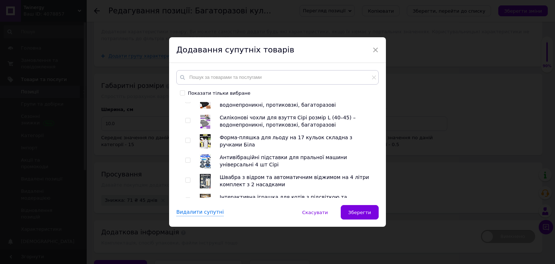
click at [185, 158] on input "checkbox" at bounding box center [187, 160] width 5 height 5
checkbox input "true"
click at [186, 178] on input "checkbox" at bounding box center [187, 180] width 5 height 5
checkbox input "true"
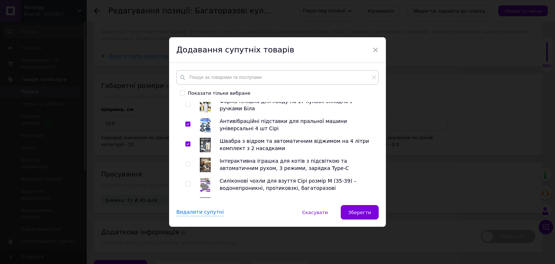
scroll to position [434, 0]
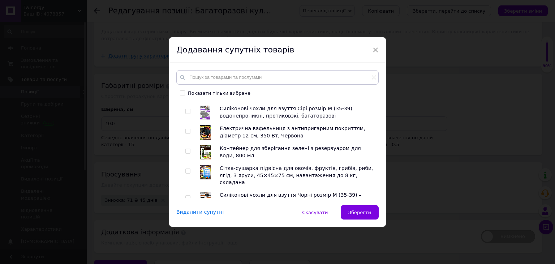
click at [186, 169] on input "checkbox" at bounding box center [187, 171] width 5 height 5
checkbox input "true"
click at [185, 149] on input "checkbox" at bounding box center [187, 151] width 5 height 5
checkbox input "true"
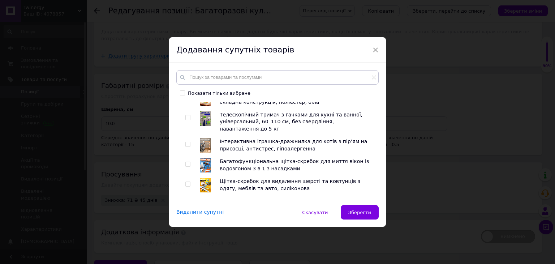
scroll to position [578, 0]
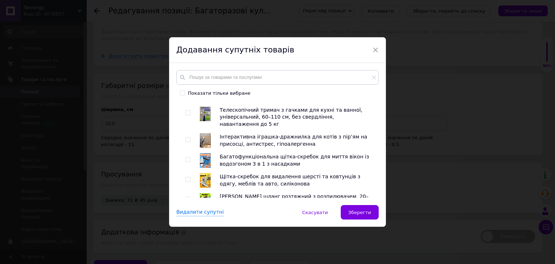
click at [186, 173] on div at bounding box center [188, 180] width 7 height 14
click at [185, 153] on div at bounding box center [188, 160] width 7 height 14
click at [186, 157] on input "checkbox" at bounding box center [187, 159] width 5 height 5
checkbox input "true"
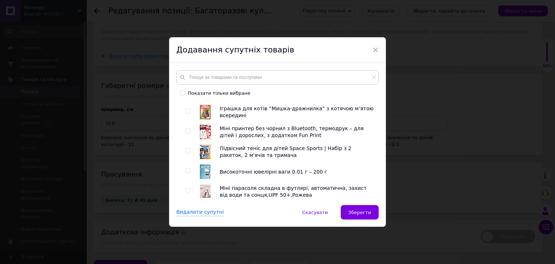
scroll to position [723, 0]
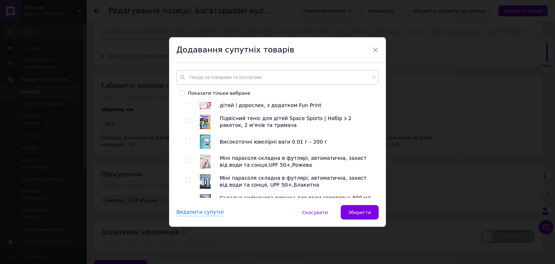
click at [188, 174] on div at bounding box center [188, 181] width 7 height 14
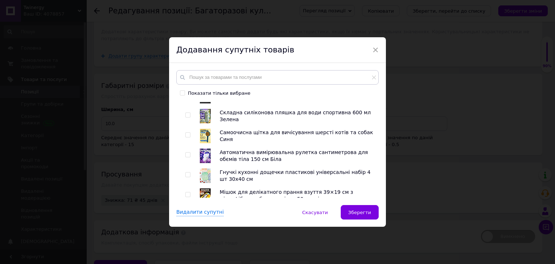
scroll to position [831, 0]
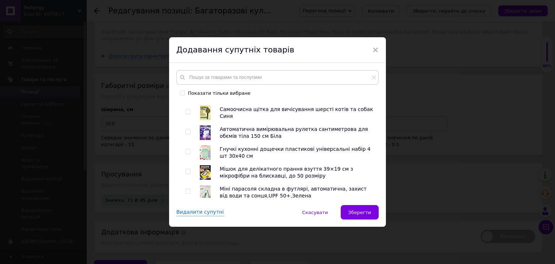
click at [188, 149] on input "checkbox" at bounding box center [187, 151] width 5 height 5
checkbox input "true"
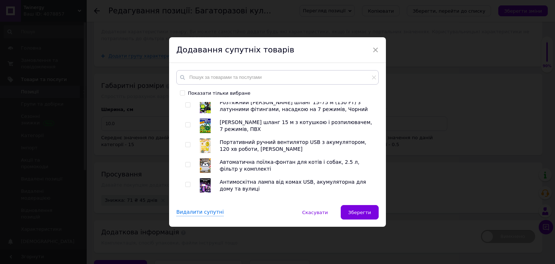
scroll to position [1301, 0]
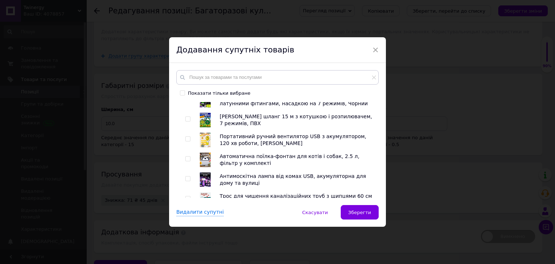
click at [188, 196] on input "checkbox" at bounding box center [187, 198] width 5 height 5
checkbox input "true"
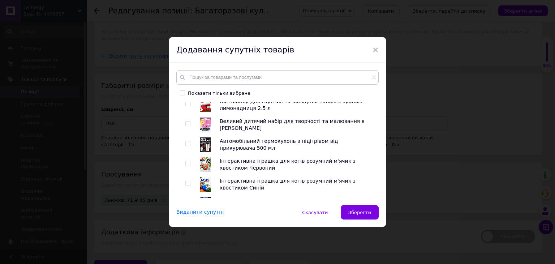
scroll to position [1518, 0]
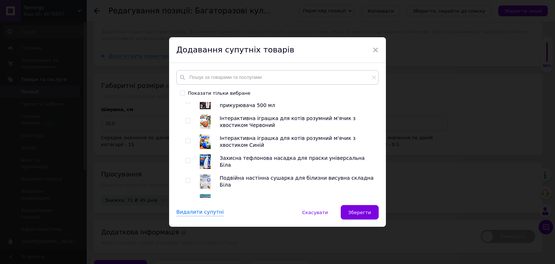
click at [187, 158] on input "checkbox" at bounding box center [187, 160] width 5 height 5
checkbox input "true"
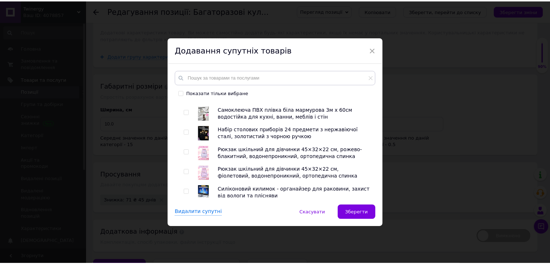
scroll to position [1899, 0]
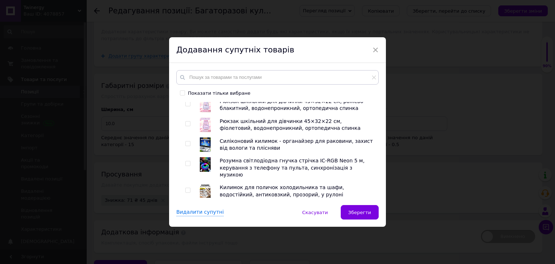
click at [186, 208] on input "checkbox" at bounding box center [187, 210] width 5 height 5
checkbox input "true"
click at [352, 214] on span "Зберегти" at bounding box center [359, 212] width 23 height 5
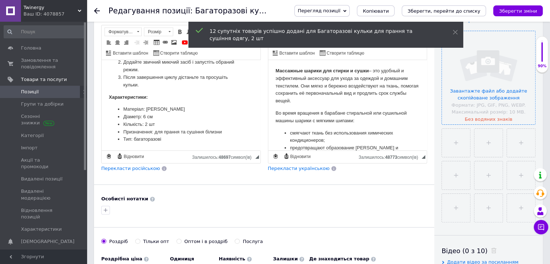
scroll to position [77, 0]
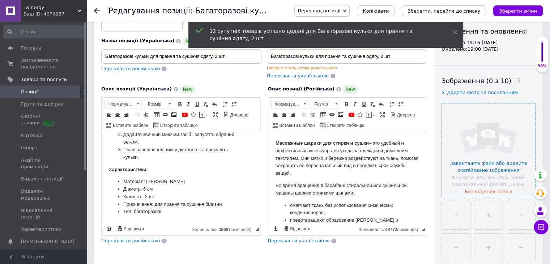
click at [384, 132] on input "file" at bounding box center [488, 149] width 93 height 93
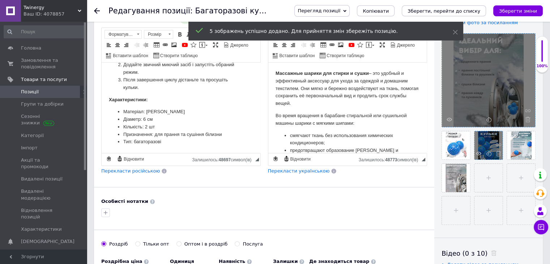
scroll to position [149, 0]
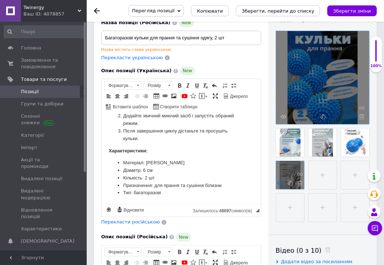
click at [281, 181] on icon at bounding box center [280, 183] width 5 height 5
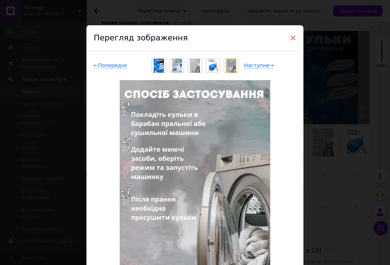
click at [289, 39] on span "×" at bounding box center [292, 38] width 7 height 12
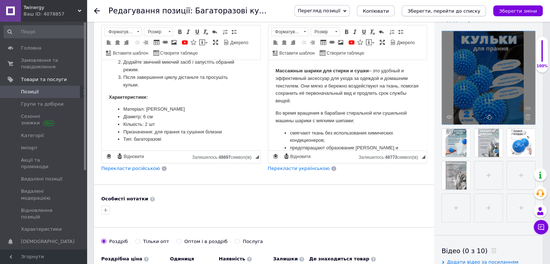
click at [384, 8] on icon "Зберегти, перейти до списку" at bounding box center [443, 10] width 73 height 5
